Goal: Transaction & Acquisition: Download file/media

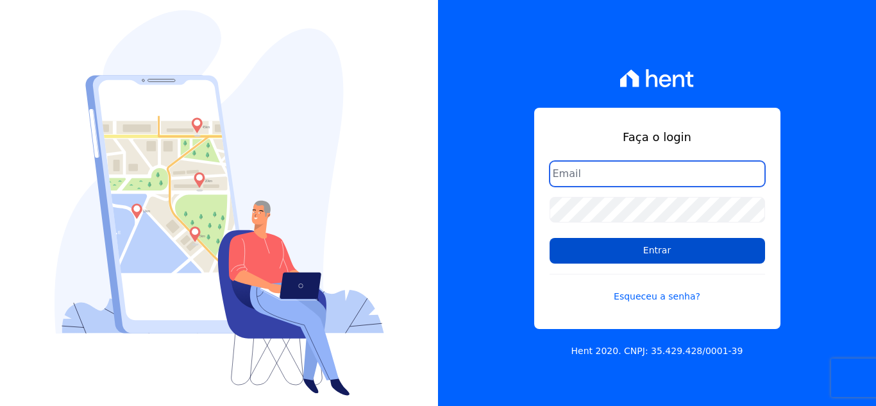
type input "financeiro@genesisempreendimentos.com.br"
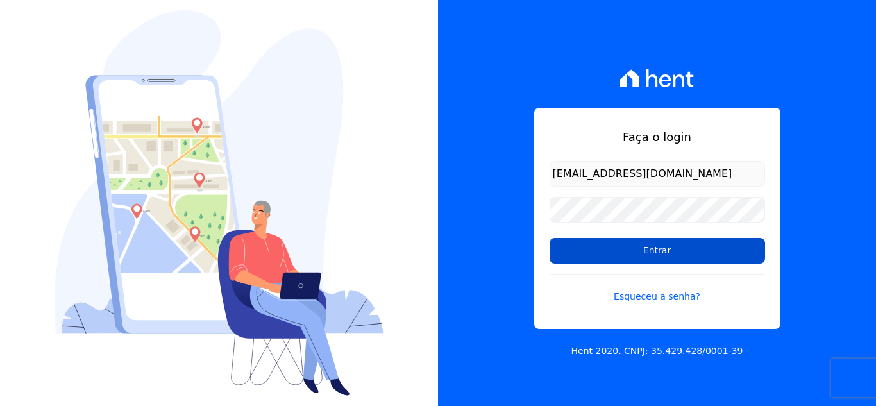
click at [645, 247] on input "Entrar" at bounding box center [657, 251] width 215 height 26
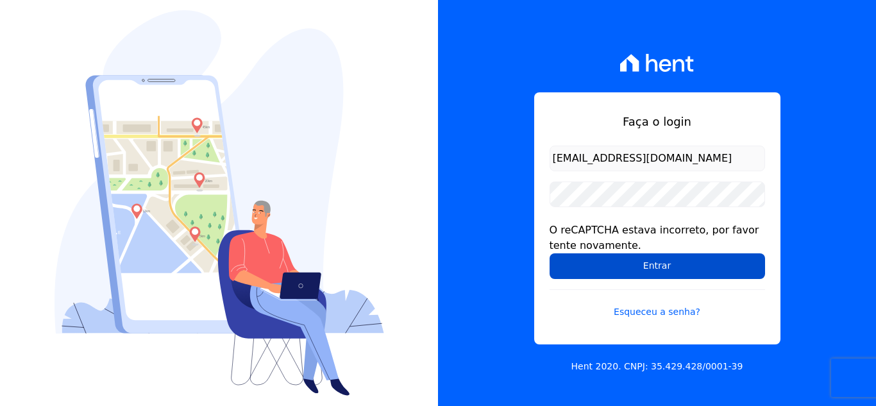
click at [628, 262] on input "Entrar" at bounding box center [657, 266] width 215 height 26
click at [639, 274] on input "Entrar" at bounding box center [657, 266] width 215 height 26
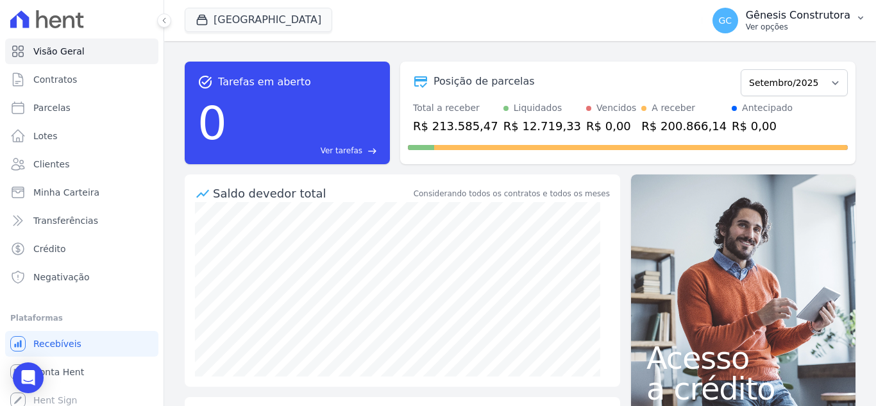
click at [776, 18] on p "Gênesis Construtora" at bounding box center [798, 15] width 105 height 13
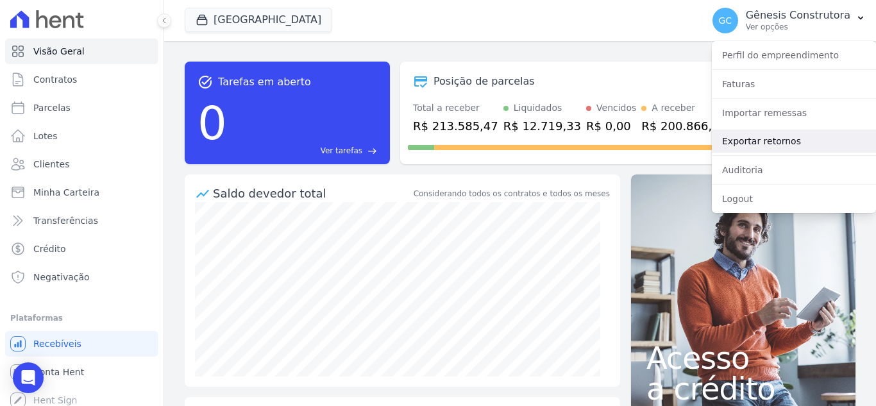
click at [787, 133] on link "Exportar retornos" at bounding box center [794, 141] width 164 height 23
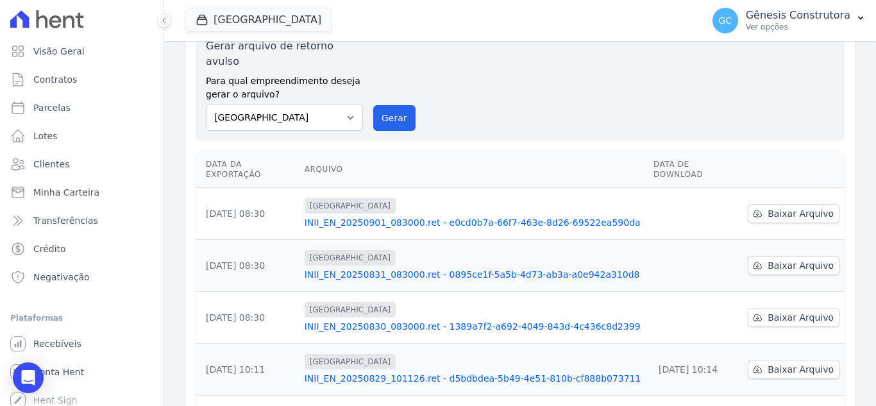
scroll to position [64, 0]
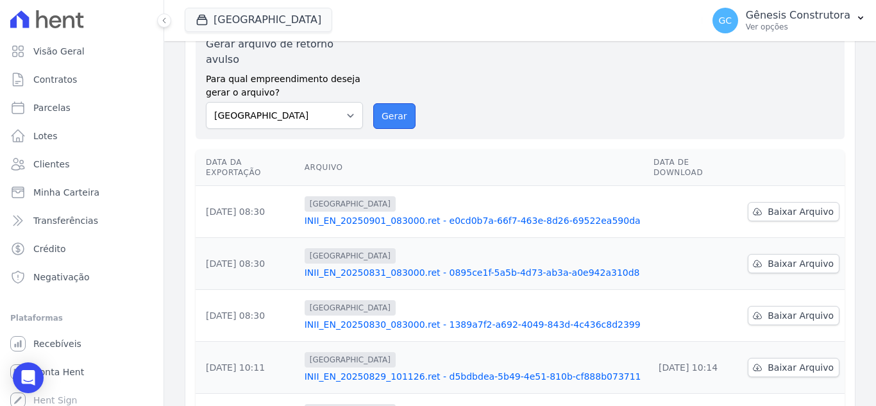
click at [396, 103] on button "Gerar" at bounding box center [394, 116] width 42 height 26
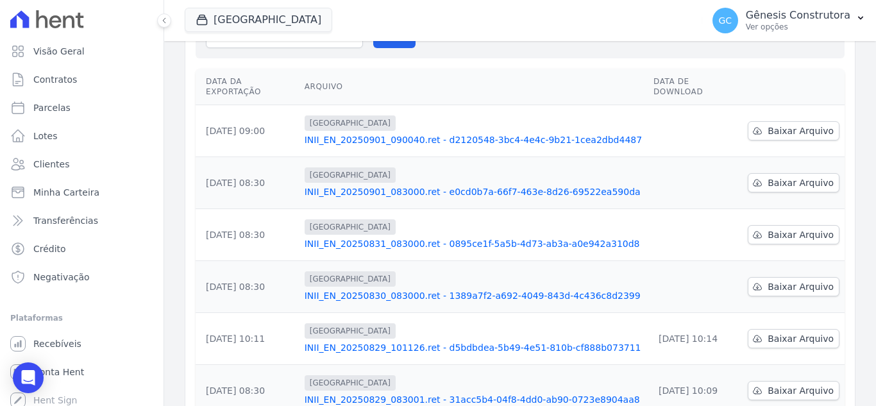
scroll to position [192, 0]
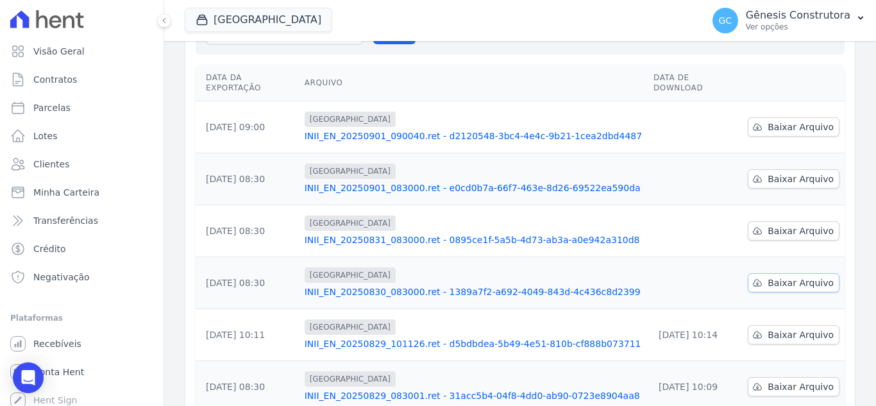
click at [764, 273] on link "Baixar Arquivo" at bounding box center [794, 282] width 92 height 19
click at [774, 221] on link "Baixar Arquivo" at bounding box center [794, 230] width 92 height 19
click at [847, 167] on div "Data da Exportação Arquivo Data de Download 01/09/2025, 09:00 Estação Nogueira …" at bounding box center [520, 343] width 690 height 566
click at [794, 173] on span "Baixar Arquivo" at bounding box center [801, 179] width 66 height 13
click at [777, 121] on span "Baixar Arquivo" at bounding box center [801, 127] width 66 height 13
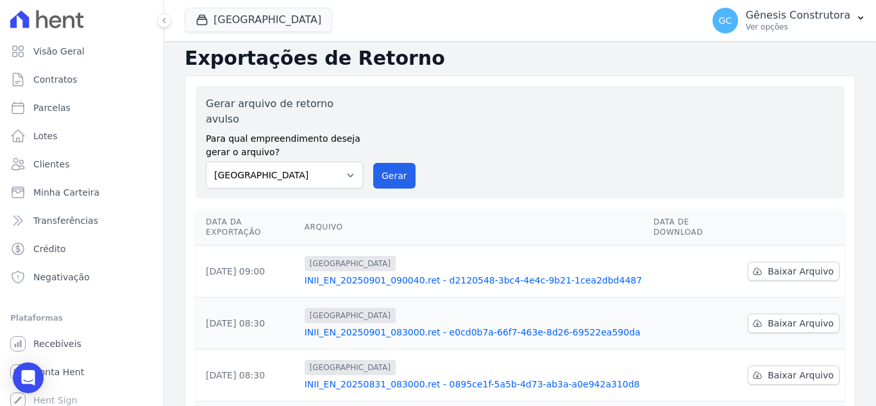
scroll to position [0, 0]
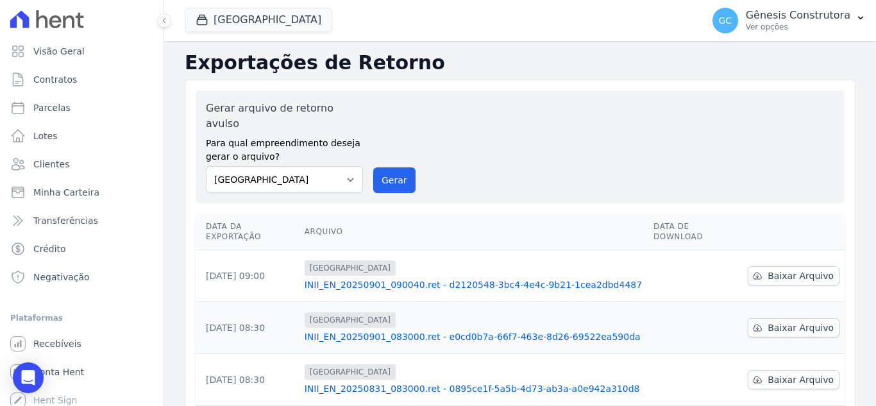
click at [398, 151] on div "Gerar arquivo de retorno avulso Para qual empreendimento deseja gerar o arquivo…" at bounding box center [520, 147] width 629 height 92
click at [372, 163] on div "Gerar arquivo de retorno avulso Para qual empreendimento deseja gerar o arquivo…" at bounding box center [520, 147] width 629 height 92
click at [384, 167] on button "Gerar" at bounding box center [394, 180] width 42 height 26
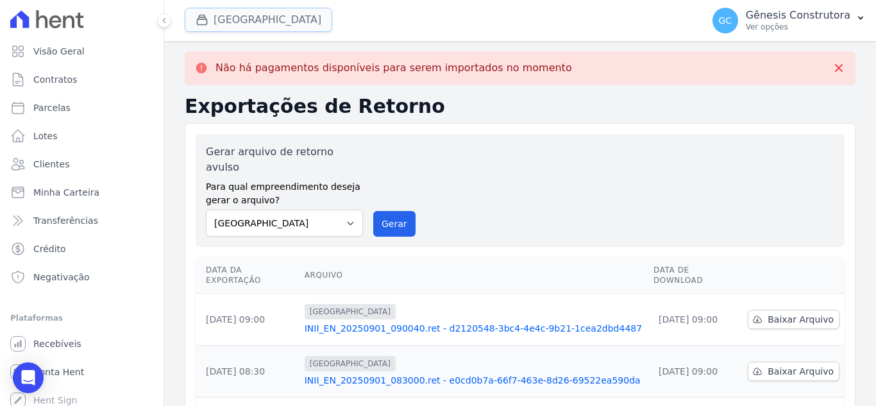
click at [253, 20] on button "[GEOGRAPHIC_DATA]" at bounding box center [259, 20] width 148 height 24
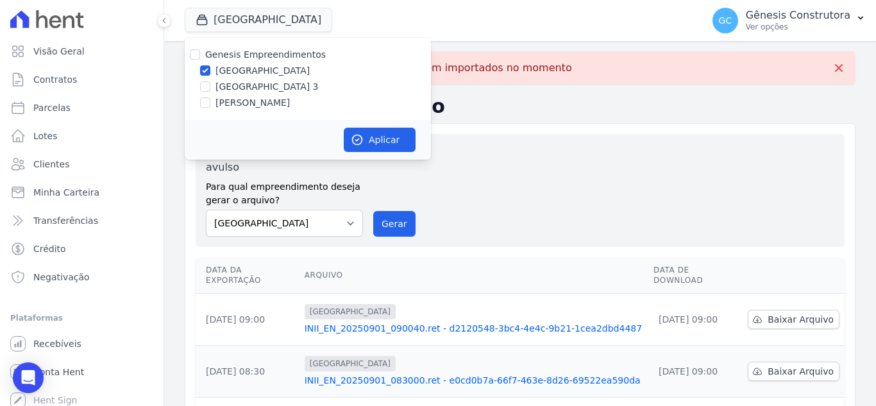
click at [267, 88] on label "[GEOGRAPHIC_DATA] 3" at bounding box center [266, 86] width 103 height 13
click at [210, 88] on input "[GEOGRAPHIC_DATA] 3" at bounding box center [205, 86] width 10 height 10
checkbox input "true"
click at [261, 68] on label "[GEOGRAPHIC_DATA]" at bounding box center [262, 70] width 94 height 13
click at [210, 68] on input "[GEOGRAPHIC_DATA]" at bounding box center [205, 70] width 10 height 10
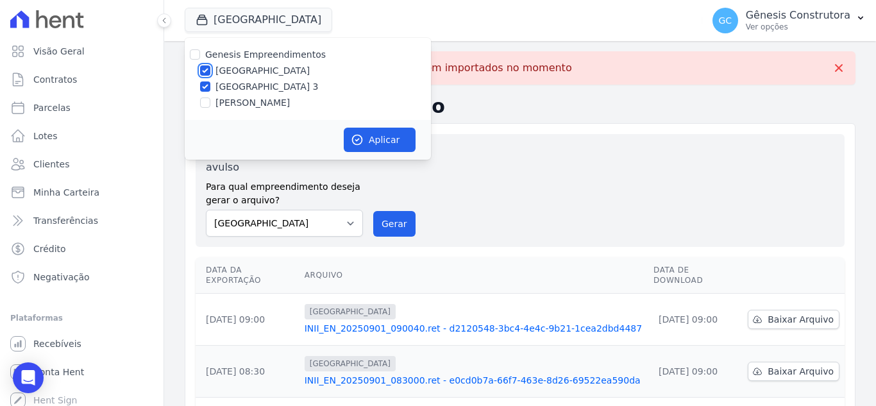
checkbox input "false"
click at [362, 142] on icon "button" at bounding box center [357, 139] width 13 height 13
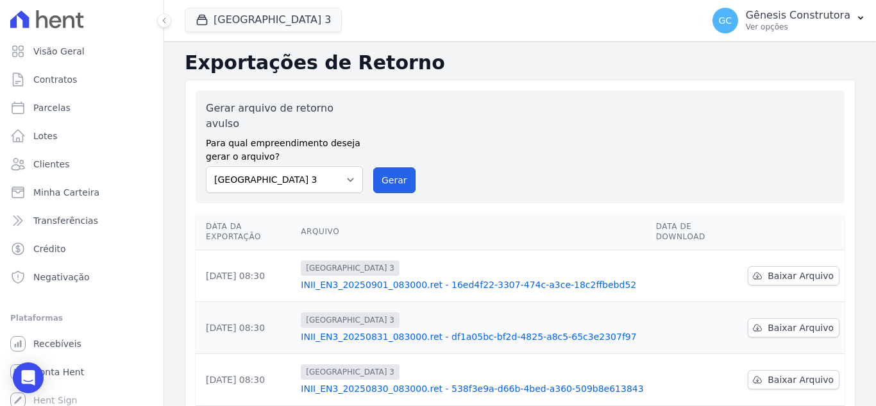
drag, startPoint x: 384, startPoint y: 174, endPoint x: 493, endPoint y: 128, distance: 117.6
click at [388, 174] on button "Gerar" at bounding box center [394, 180] width 42 height 26
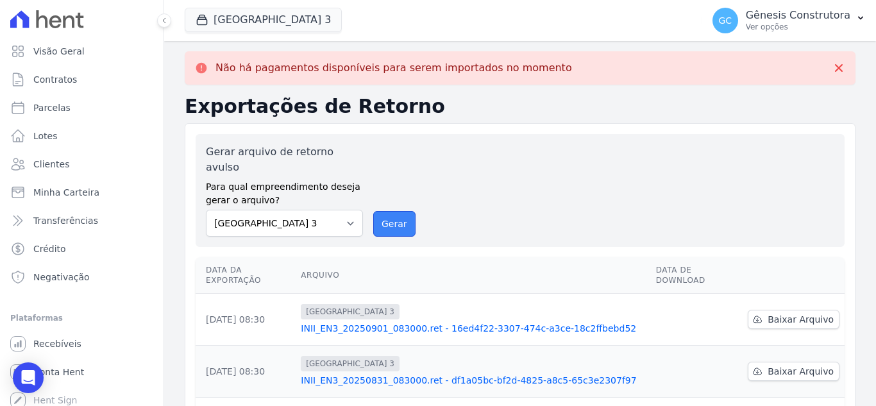
click at [375, 216] on button "Gerar" at bounding box center [394, 224] width 42 height 26
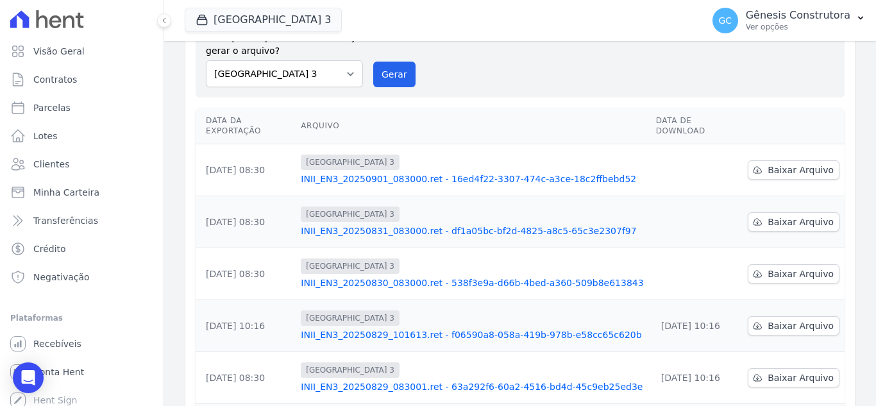
scroll to position [128, 0]
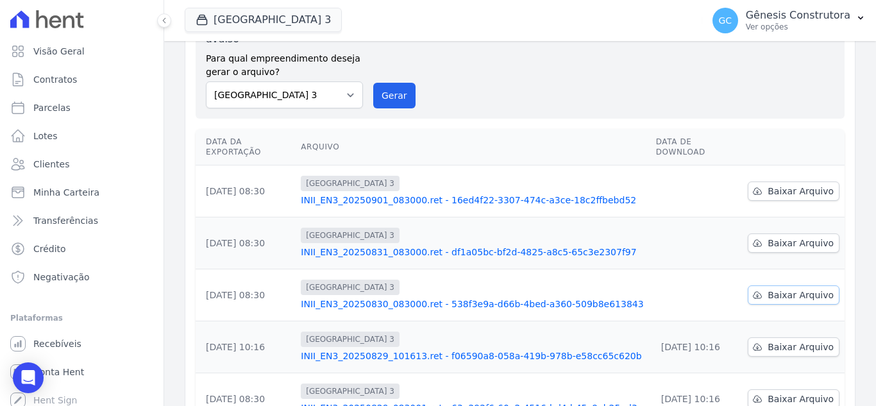
click at [797, 289] on span "Baixar Arquivo" at bounding box center [801, 295] width 66 height 13
click at [786, 237] on span "Baixar Arquivo" at bounding box center [801, 243] width 66 height 13
click at [793, 185] on span "Baixar Arquivo" at bounding box center [801, 191] width 66 height 13
drag, startPoint x: 406, startPoint y: 83, endPoint x: 467, endPoint y: 128, distance: 75.7
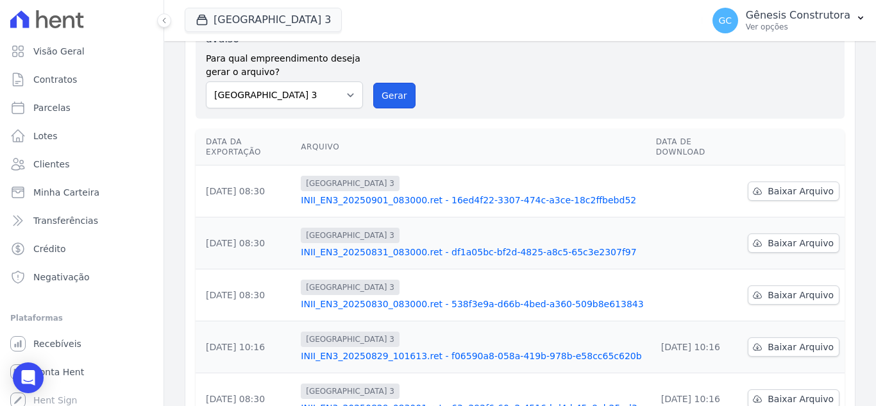
click at [406, 83] on button "Gerar" at bounding box center [394, 96] width 42 height 26
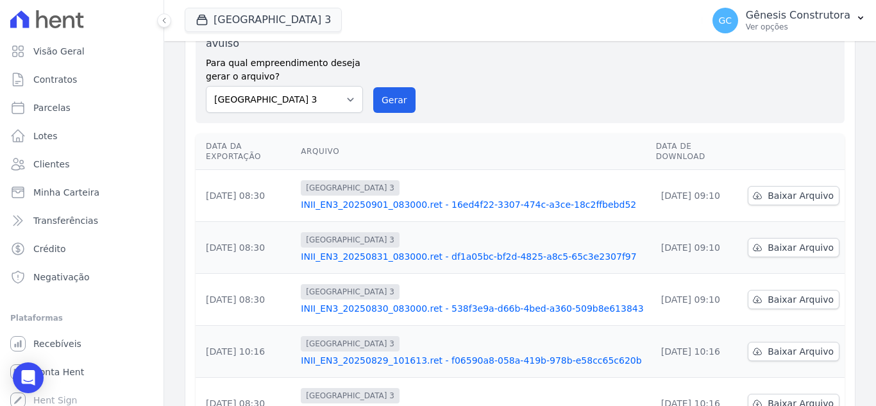
scroll to position [0, 0]
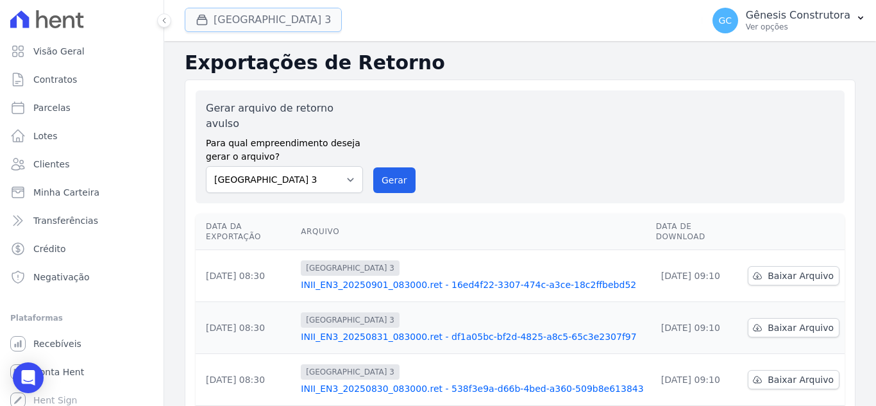
click at [258, 28] on button "[GEOGRAPHIC_DATA] 3" at bounding box center [263, 20] width 157 height 24
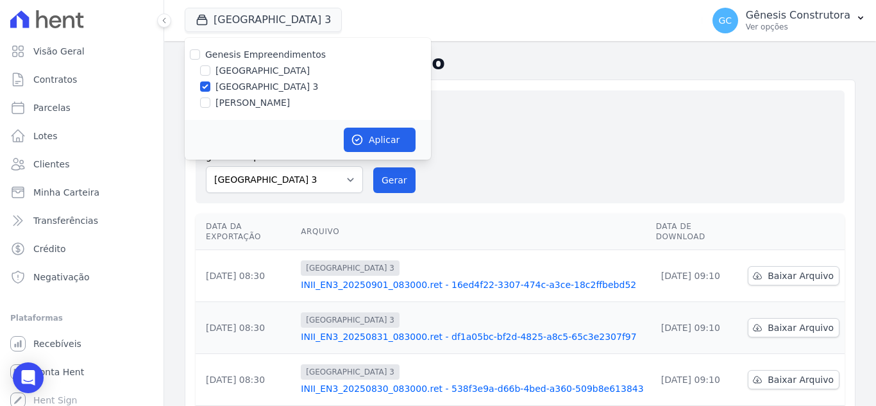
drag, startPoint x: 255, startPoint y: 107, endPoint x: 250, endPoint y: 89, distance: 19.3
click at [254, 104] on label "[PERSON_NAME]" at bounding box center [252, 102] width 74 height 13
click at [210, 104] on input "[PERSON_NAME]" at bounding box center [205, 102] width 10 height 10
checkbox input "true"
click at [250, 87] on label "[GEOGRAPHIC_DATA] 3" at bounding box center [266, 86] width 103 height 13
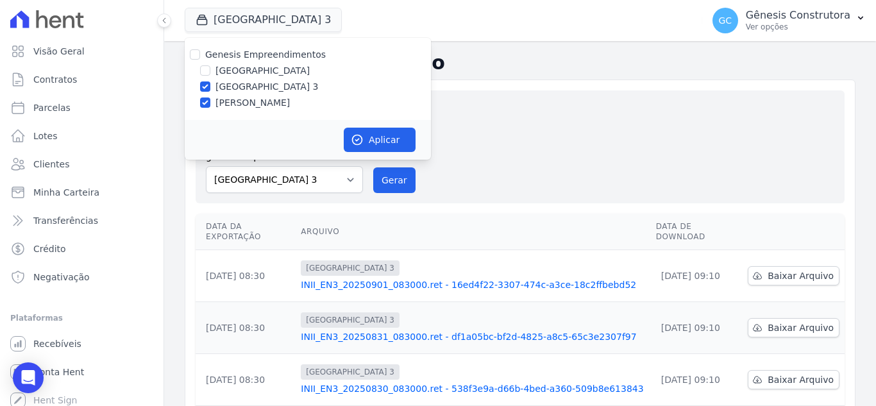
click at [210, 87] on input "[GEOGRAPHIC_DATA] 3" at bounding box center [205, 86] width 10 height 10
checkbox input "false"
click at [393, 133] on button "Aplicar" at bounding box center [380, 140] width 72 height 24
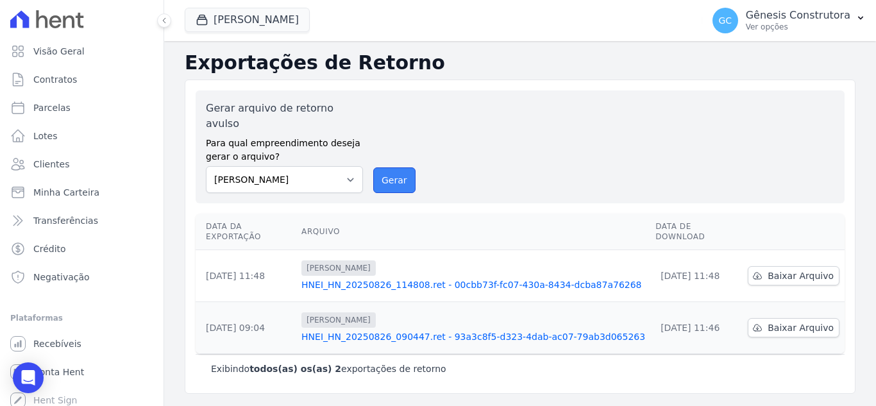
click at [394, 167] on button "Gerar" at bounding box center [394, 180] width 42 height 26
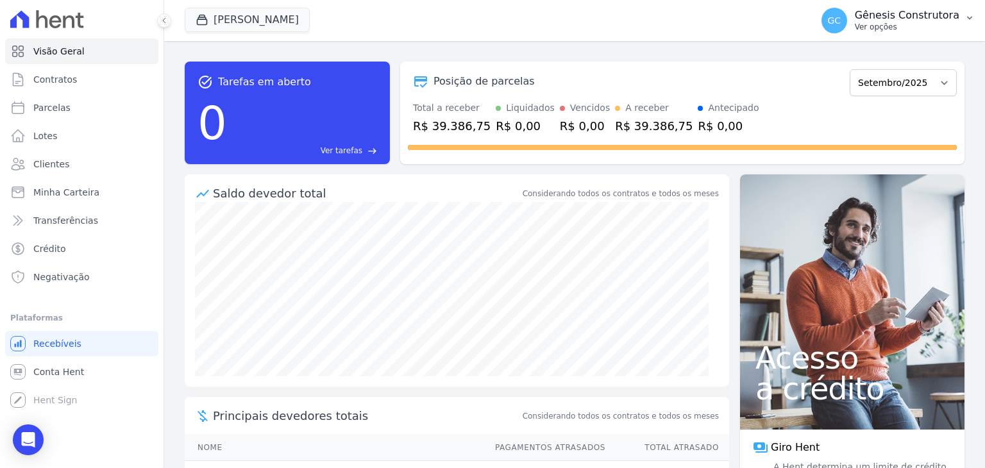
click at [895, 15] on p "Gênesis Construtora" at bounding box center [907, 15] width 105 height 13
